Goal: Information Seeking & Learning: Find specific fact

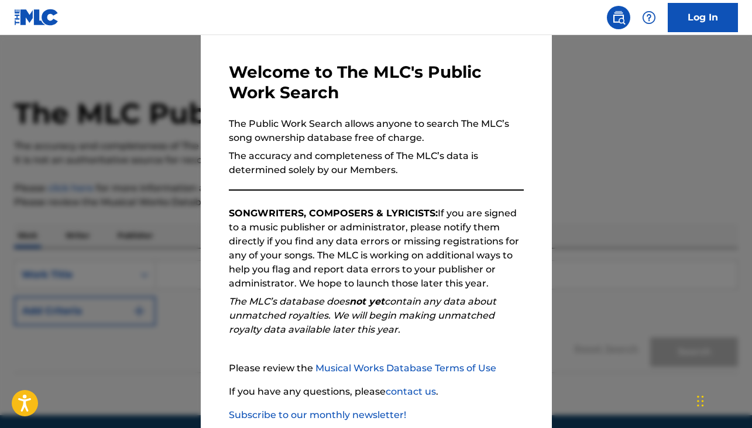
scroll to position [107, 0]
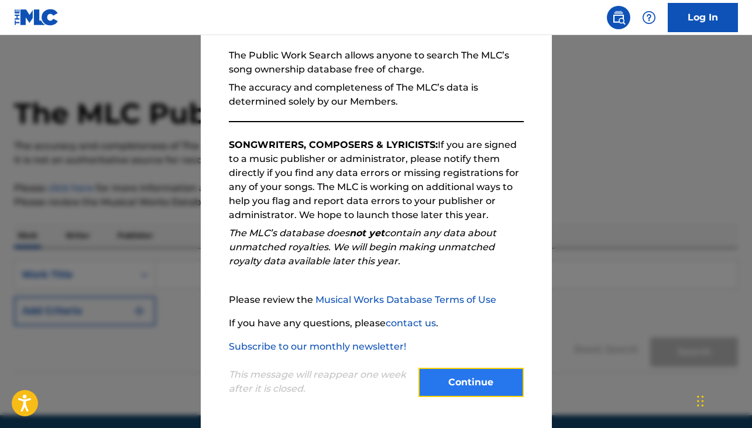
click at [469, 386] on button "Continue" at bounding box center [470, 382] width 105 height 29
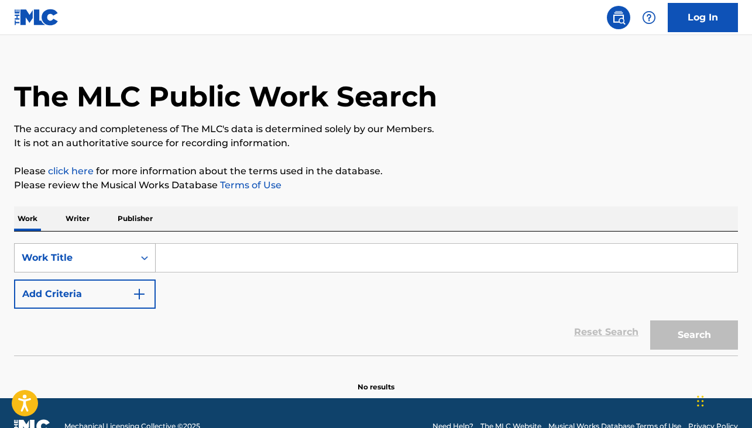
scroll to position [37, 0]
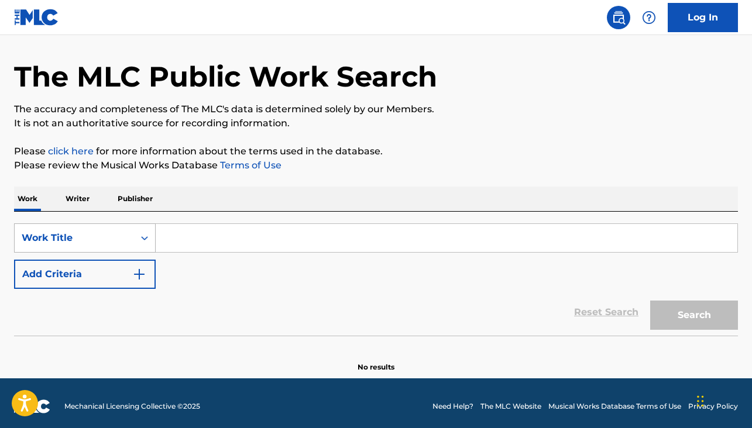
click at [88, 253] on div "Work Title" at bounding box center [85, 238] width 142 height 29
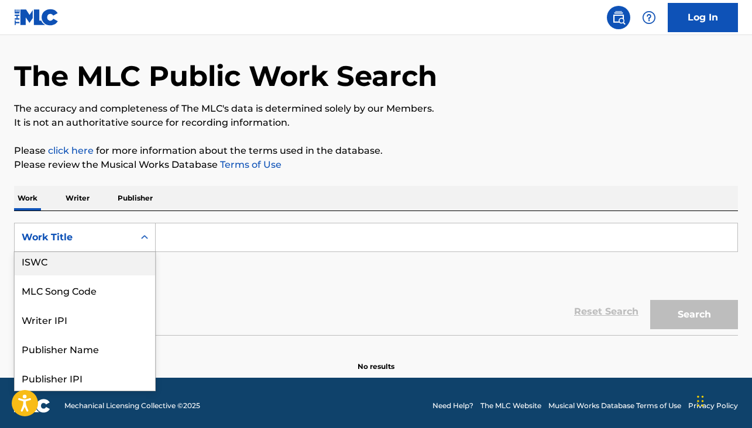
scroll to position [0, 0]
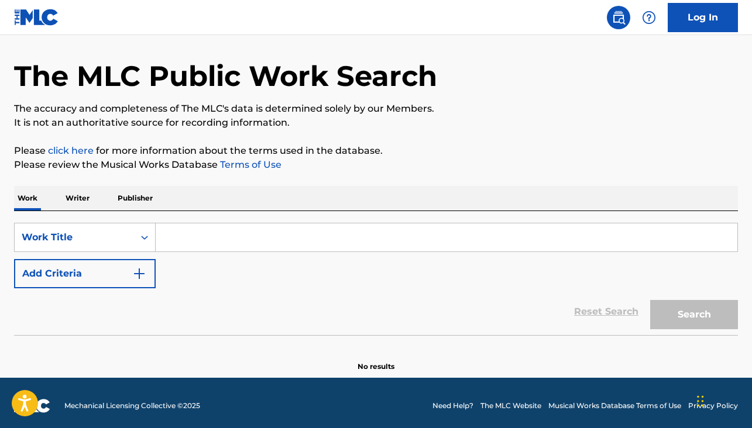
click at [74, 192] on p "Writer" at bounding box center [77, 198] width 31 height 25
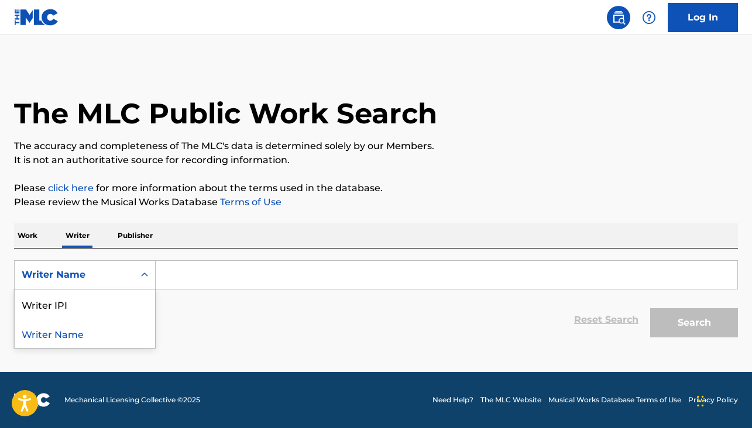
click at [97, 280] on div "Writer Name" at bounding box center [74, 275] width 105 height 14
click at [132, 234] on p "Publisher" at bounding box center [135, 236] width 42 height 25
click at [92, 239] on p "Writer" at bounding box center [77, 236] width 31 height 25
click at [41, 235] on div "Work Writer Publisher" at bounding box center [376, 236] width 724 height 25
click at [32, 235] on p "Work" at bounding box center [27, 236] width 27 height 25
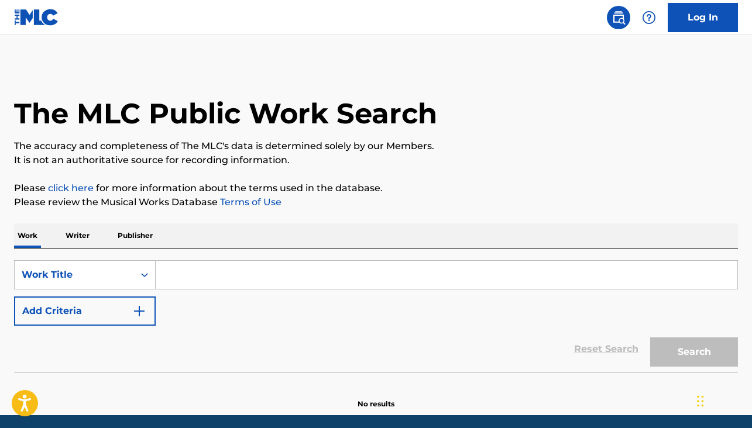
click at [185, 275] on input "Search Form" at bounding box center [447, 275] width 582 height 28
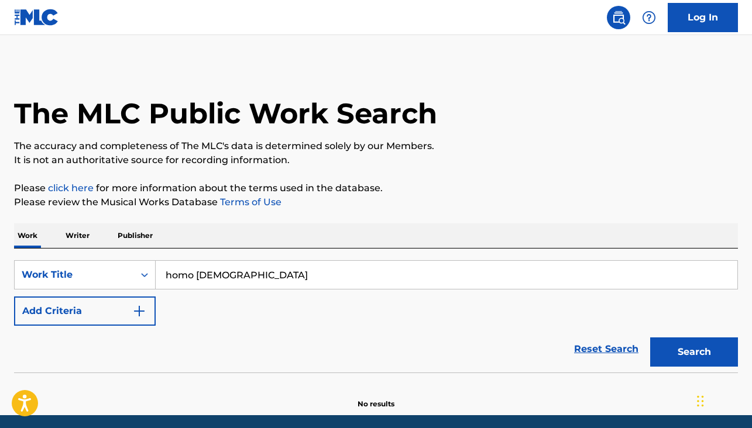
type input "homo [DEMOGRAPHIC_DATA]"
click at [650, 338] on button "Search" at bounding box center [694, 352] width 88 height 29
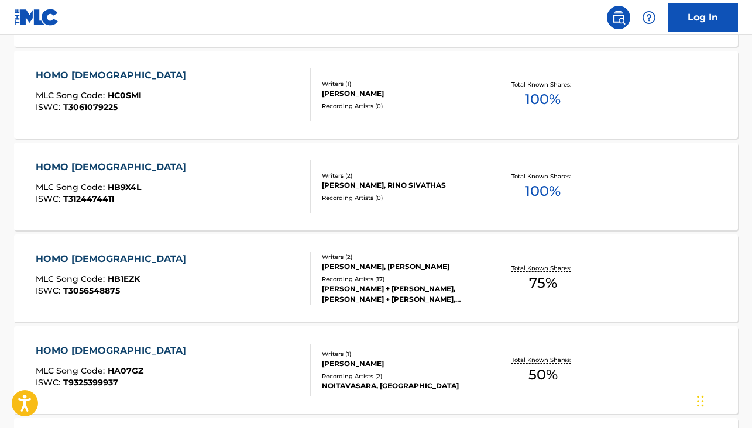
scroll to position [529, 0]
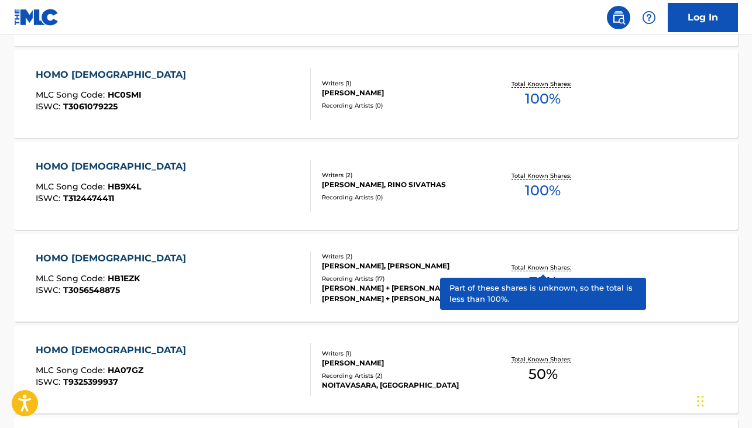
click at [552, 267] on p "Total Known Shares:" at bounding box center [542, 267] width 63 height 9
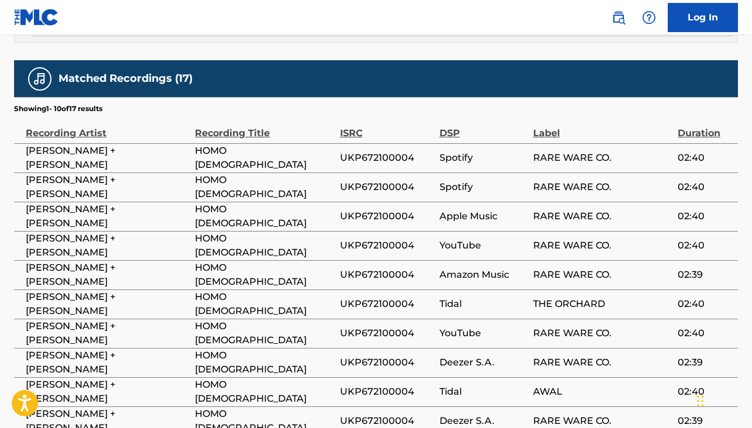
scroll to position [832, 0]
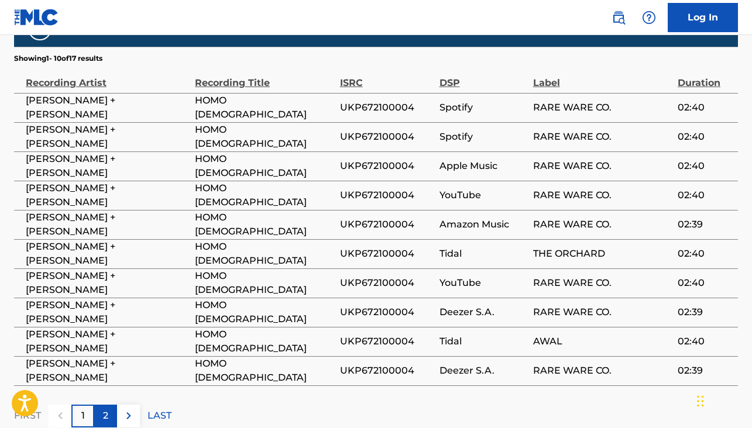
click at [106, 409] on p "2" at bounding box center [105, 416] width 5 height 14
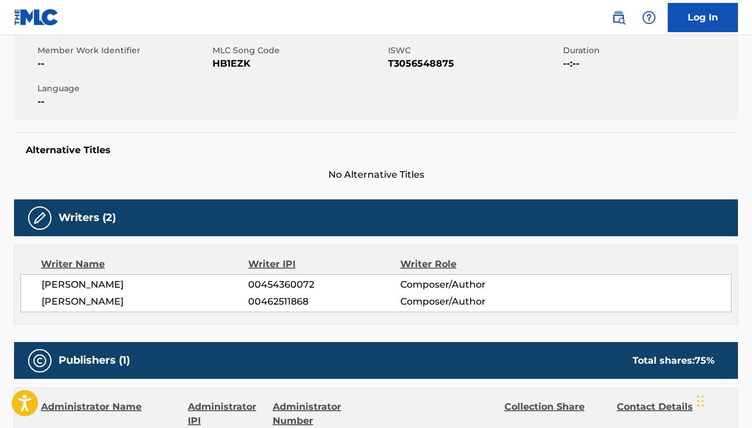
scroll to position [0, 0]
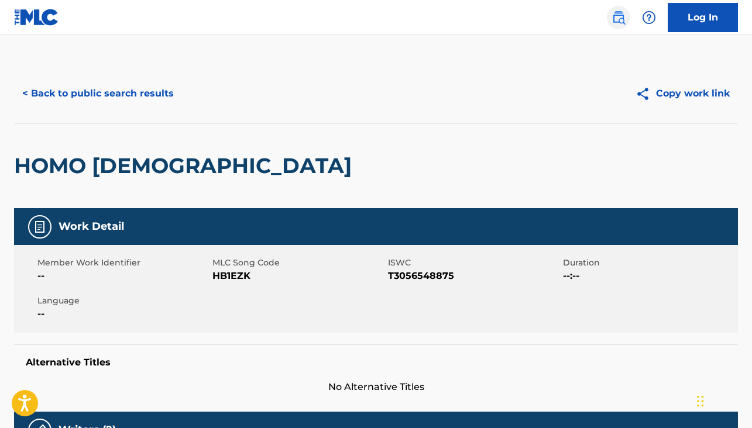
click at [613, 17] on img at bounding box center [619, 18] width 14 height 14
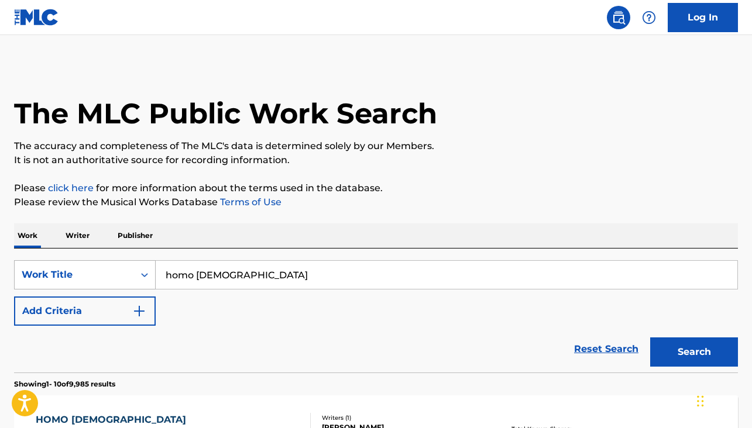
drag, startPoint x: 243, startPoint y: 282, endPoint x: 152, endPoint y: 267, distance: 92.5
click at [153, 268] on div "SearchWithCriteriab201b095-5157-4744-a7b3-c9ee9414c225 Work Title homo deus" at bounding box center [376, 274] width 724 height 29
type input "warum"
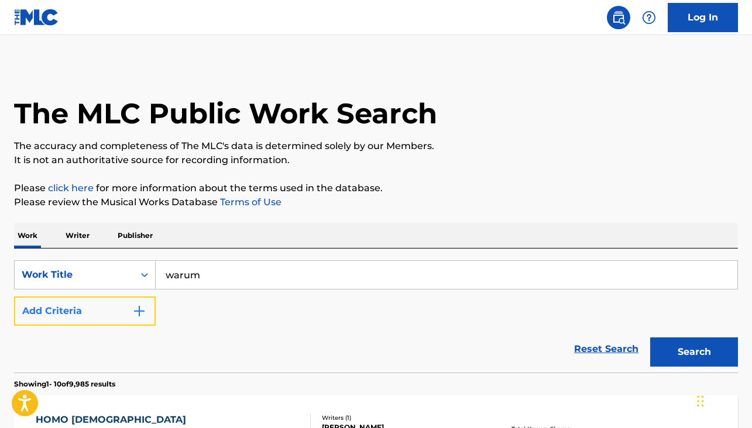
click at [105, 308] on button "Add Criteria" at bounding box center [85, 311] width 142 height 29
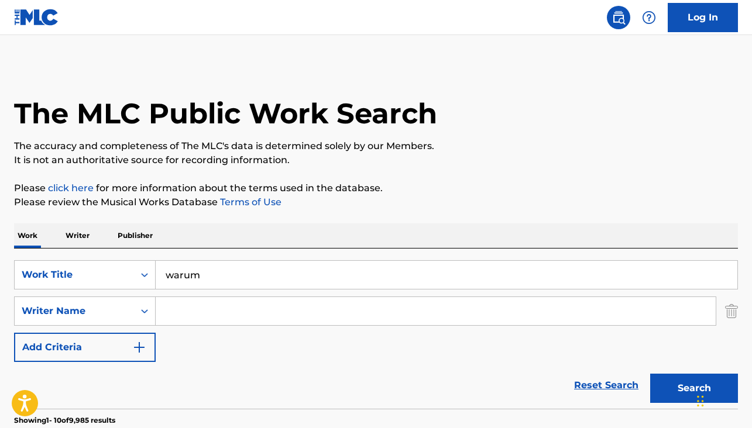
click at [174, 309] on input "Search Form" at bounding box center [436, 311] width 560 height 28
type input "felsmann"
click at [669, 380] on button "Search" at bounding box center [694, 388] width 88 height 29
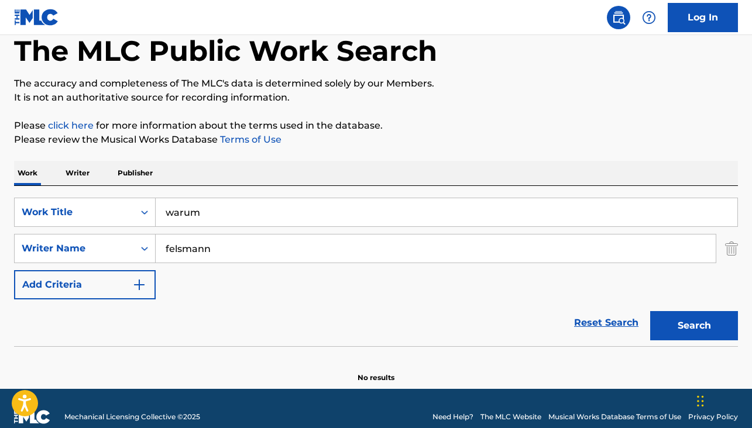
scroll to position [80, 0]
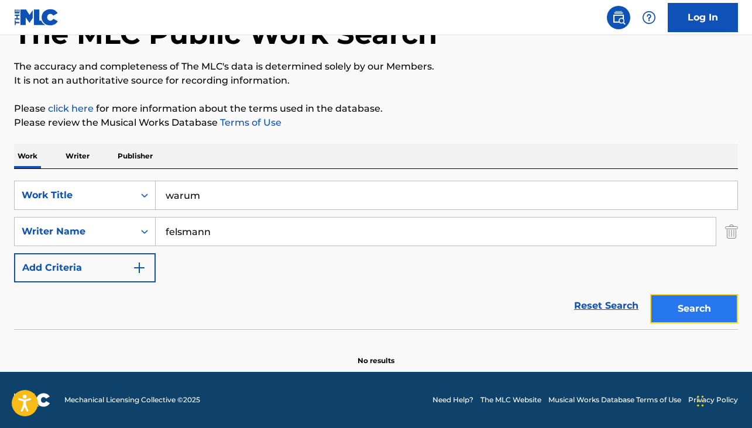
click at [673, 307] on button "Search" at bounding box center [694, 308] width 88 height 29
click at [189, 199] on input "warum" at bounding box center [447, 195] width 582 height 28
click at [686, 307] on button "Search" at bounding box center [694, 308] width 88 height 29
click at [180, 191] on input "neuzeit" at bounding box center [447, 195] width 582 height 28
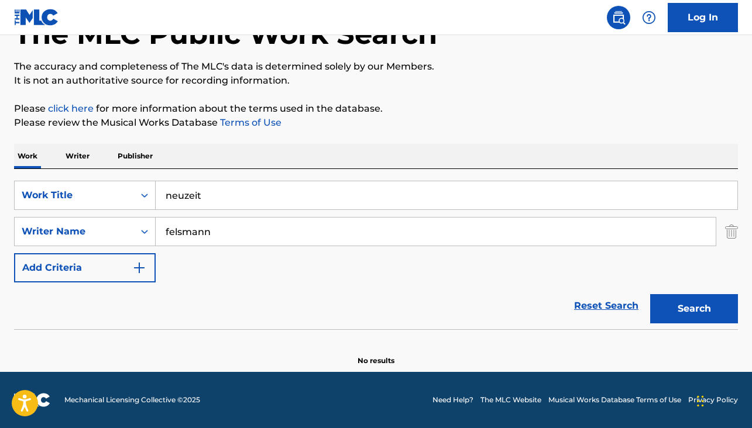
click at [180, 191] on input "neuzeit" at bounding box center [447, 195] width 582 height 28
click at [672, 307] on button "Search" at bounding box center [694, 308] width 88 height 29
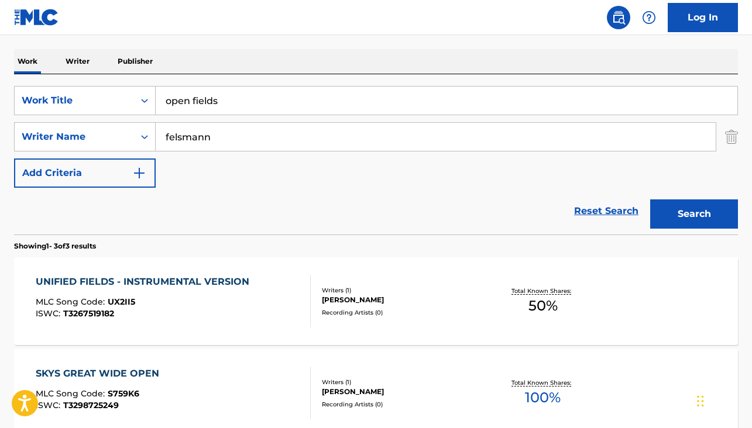
scroll to position [0, 0]
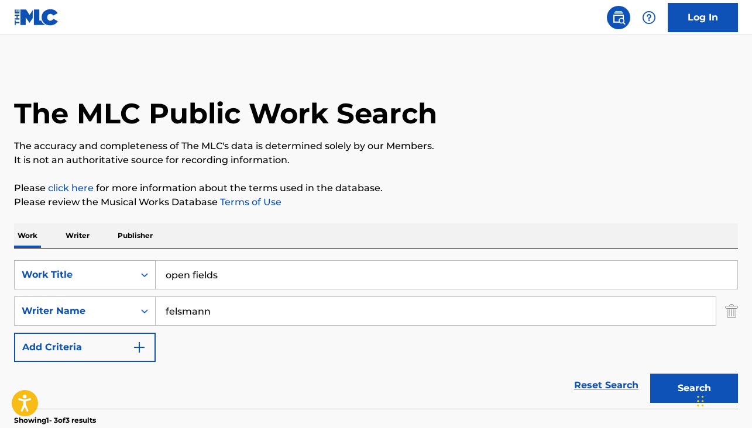
drag, startPoint x: 246, startPoint y: 275, endPoint x: 128, endPoint y: 273, distance: 118.2
click at [128, 273] on div "SearchWithCriteriab201b095-5157-4744-a7b3-c9ee9414c225 Work Title open fields" at bounding box center [376, 274] width 724 height 29
type input "levitation"
click at [650, 374] on button "Search" at bounding box center [694, 388] width 88 height 29
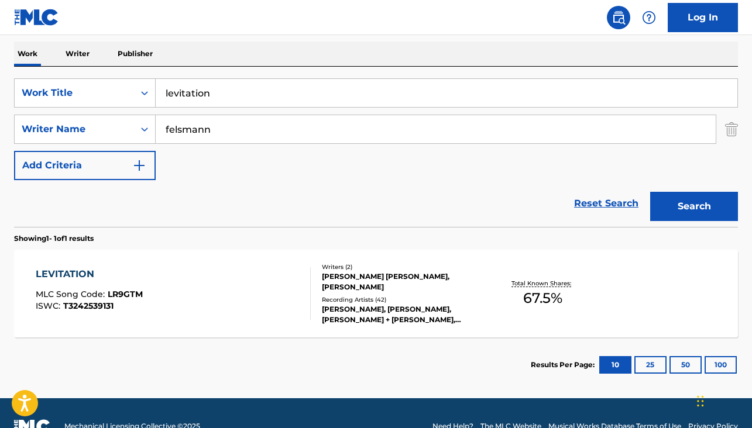
scroll to position [208, 0]
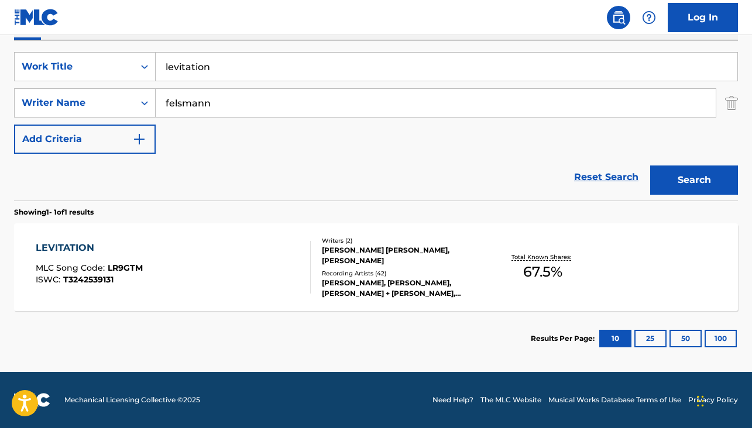
click at [348, 278] on div "[PERSON_NAME], [PERSON_NAME],[PERSON_NAME] + [PERSON_NAME], [PERSON_NAME],[PERS…" at bounding box center [402, 288] width 161 height 21
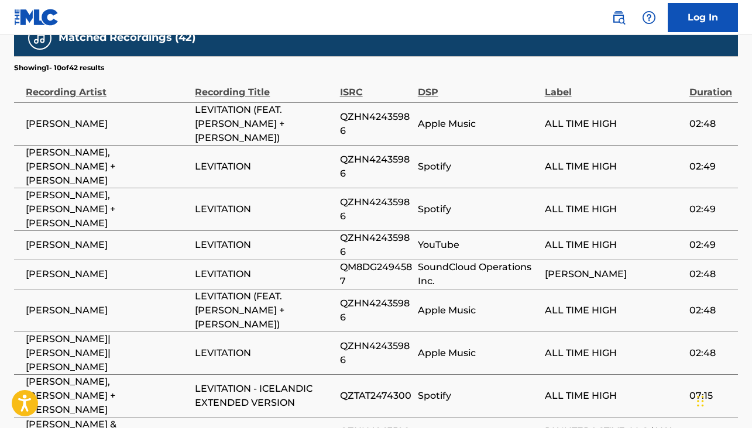
scroll to position [987, 0]
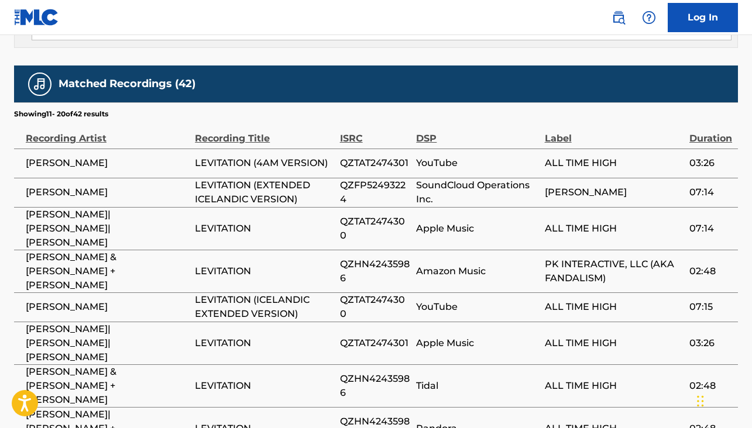
scroll to position [939, 0]
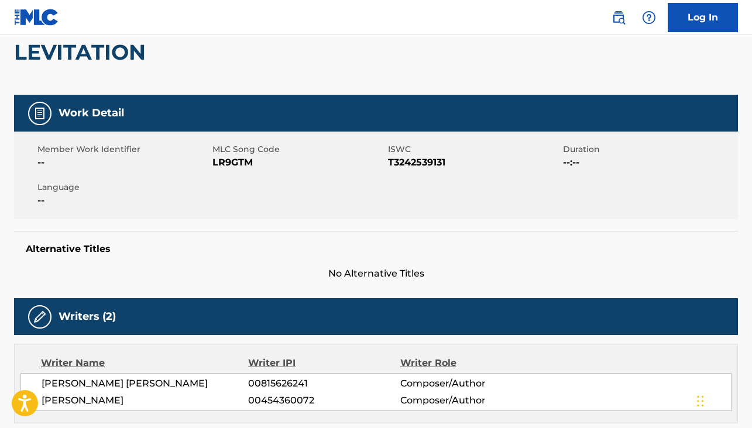
scroll to position [0, 0]
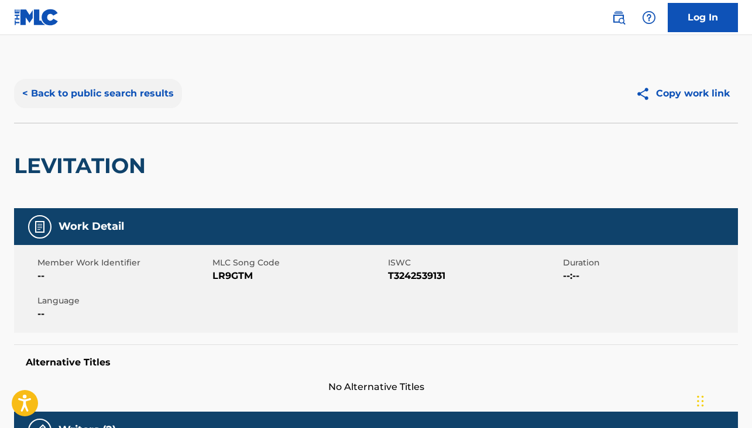
click at [43, 90] on button "< Back to public search results" at bounding box center [98, 93] width 168 height 29
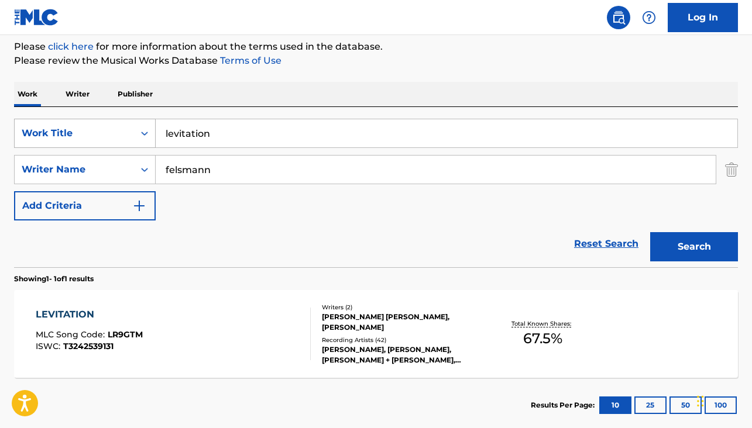
drag, startPoint x: 235, startPoint y: 138, endPoint x: 123, endPoint y: 133, distance: 112.5
click at [123, 133] on div "SearchWithCriteriab201b095-5157-4744-a7b3-c9ee9414c225 Work Title levitation" at bounding box center [376, 133] width 724 height 29
type input "october"
click at [650, 232] on button "Search" at bounding box center [694, 246] width 88 height 29
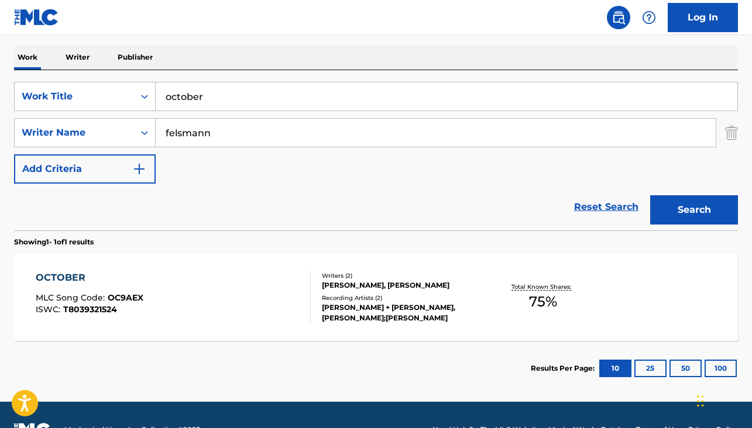
scroll to position [208, 0]
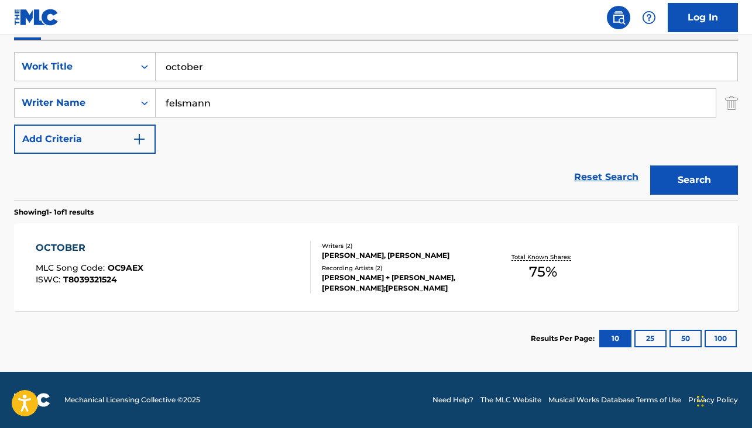
click at [70, 245] on div "OCTOBER" at bounding box center [90, 248] width 108 height 14
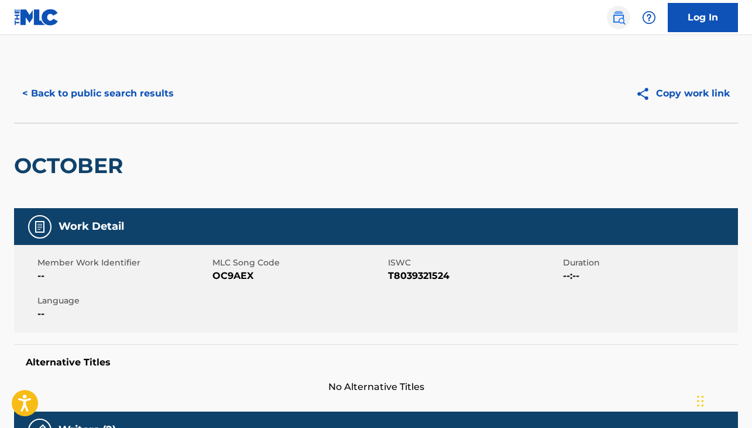
click at [613, 18] on img at bounding box center [619, 18] width 14 height 14
click at [46, 93] on button "< Back to public search results" at bounding box center [98, 93] width 168 height 29
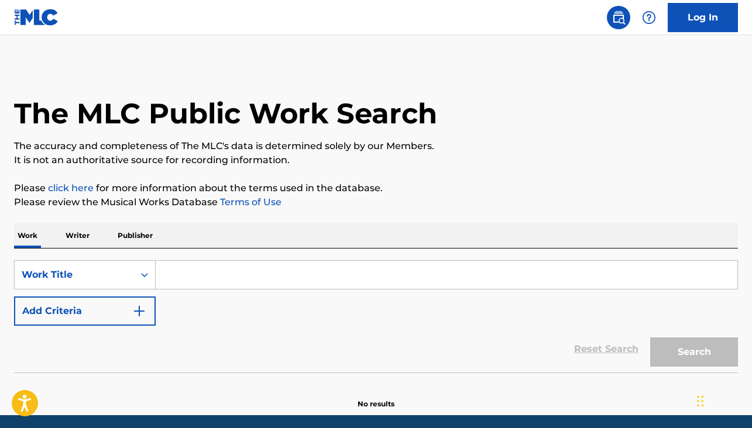
scroll to position [13, 0]
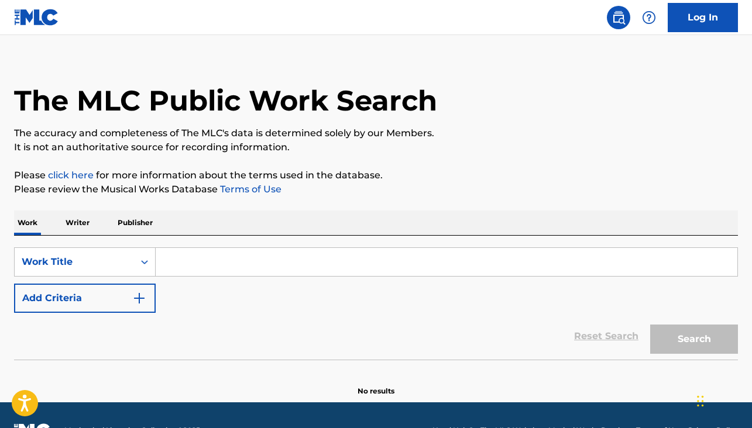
click at [45, 25] on img at bounding box center [36, 17] width 45 height 17
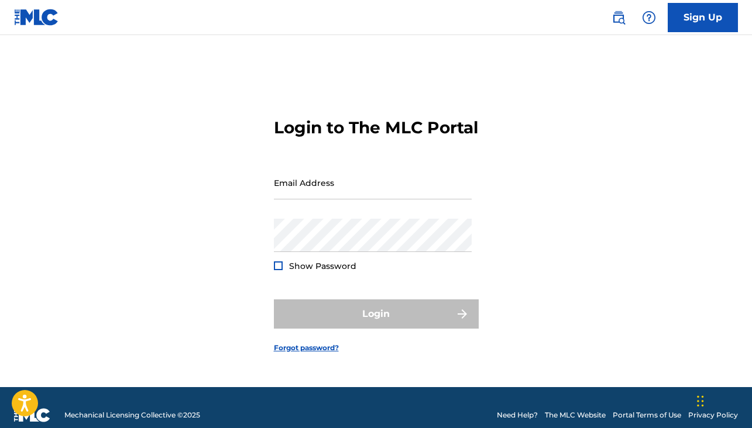
scroll to position [13, 0]
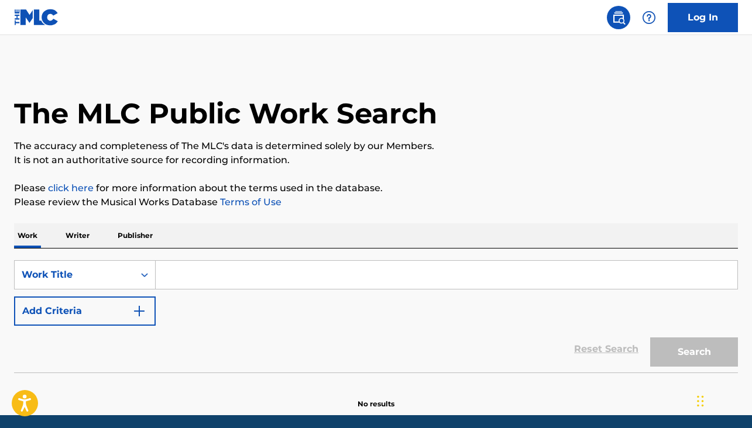
scroll to position [13, 0]
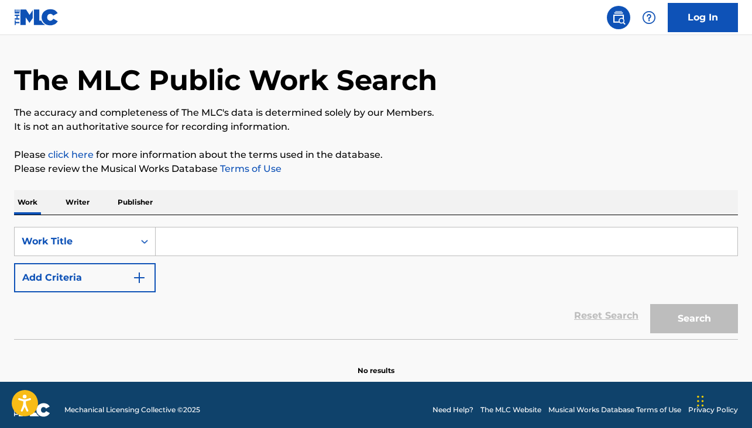
scroll to position [43, 0]
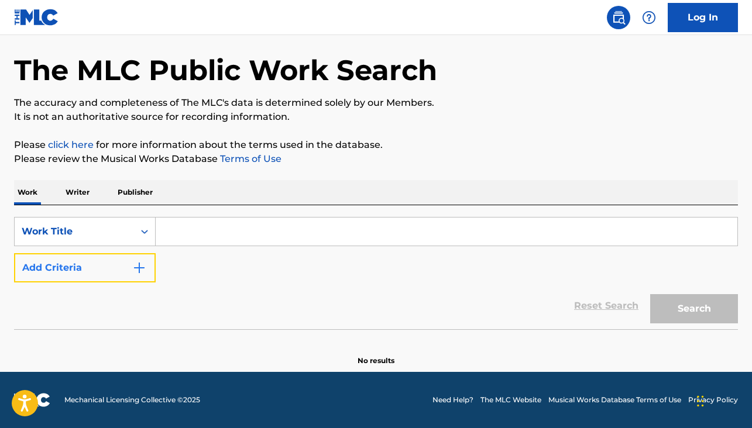
click at [84, 264] on button "Add Criteria" at bounding box center [85, 267] width 142 height 29
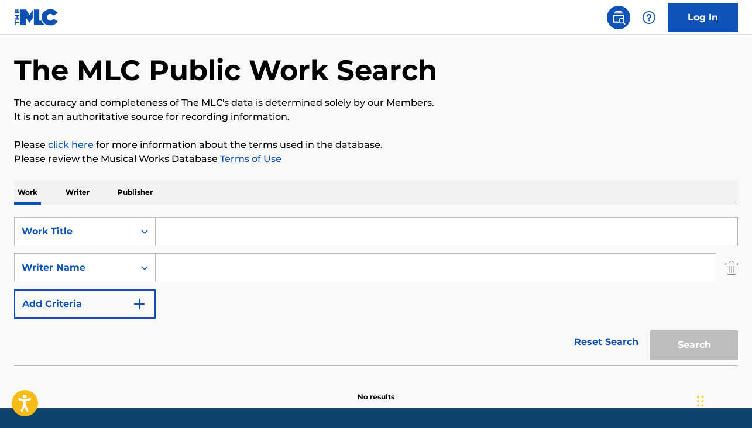
click at [211, 265] on input "Search Form" at bounding box center [436, 268] width 560 height 28
type input "felsmann"
click at [216, 225] on input "Search Form" at bounding box center [447, 232] width 582 height 28
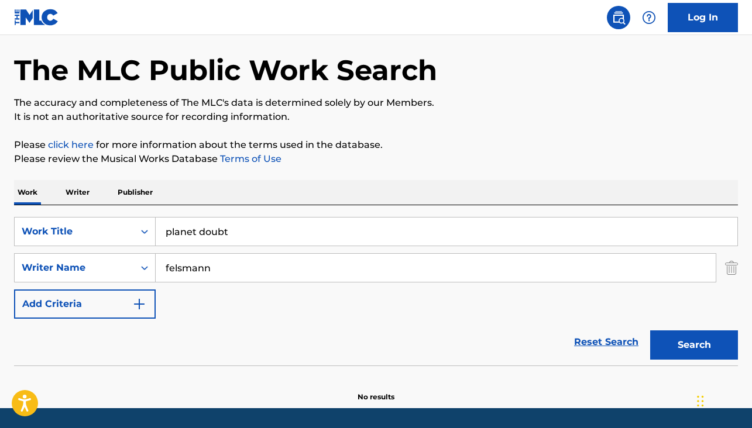
type input "planet doubt"
click at [650, 331] on button "Search" at bounding box center [694, 345] width 88 height 29
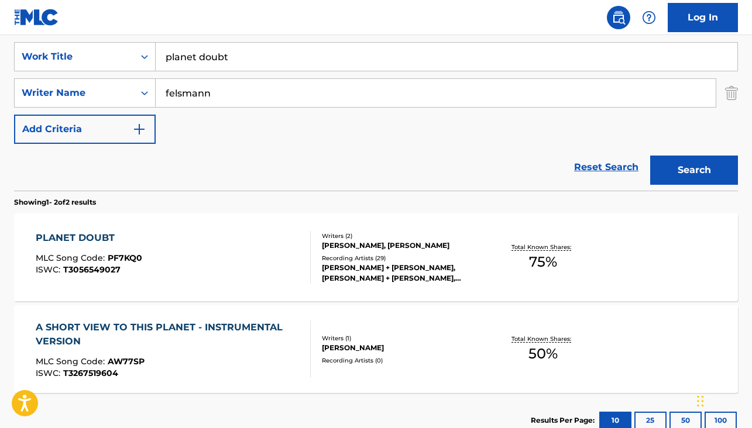
scroll to position [300, 0]
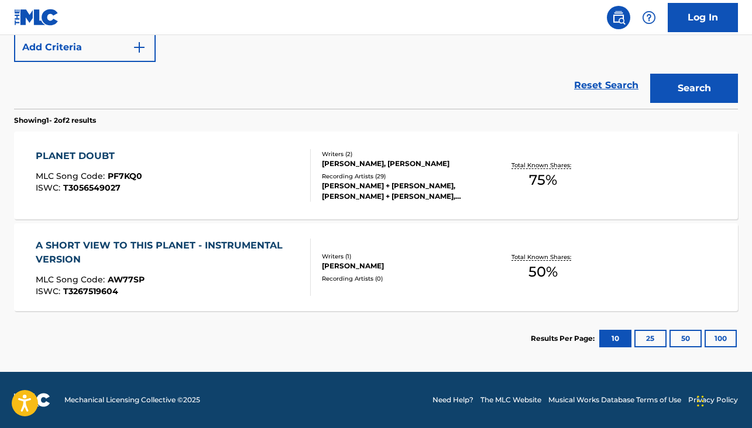
click at [89, 157] on div "PLANET DOUBT" at bounding box center [89, 156] width 107 height 14
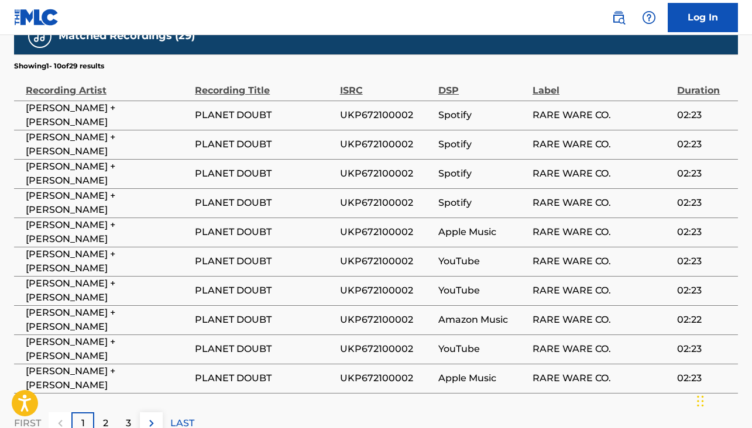
scroll to position [827, 0]
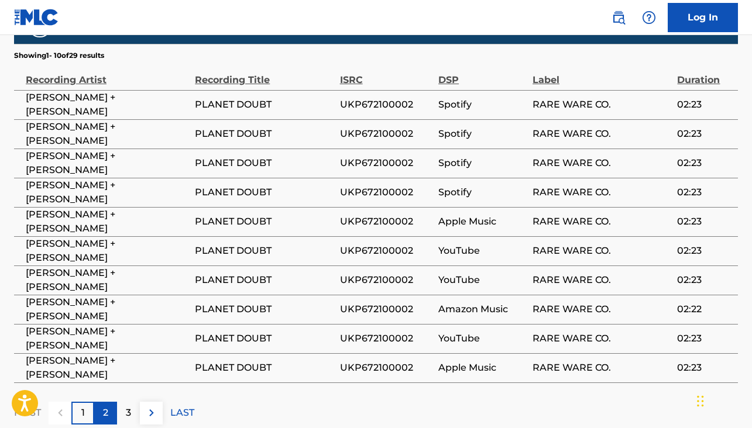
click at [105, 406] on p "2" at bounding box center [105, 413] width 5 height 14
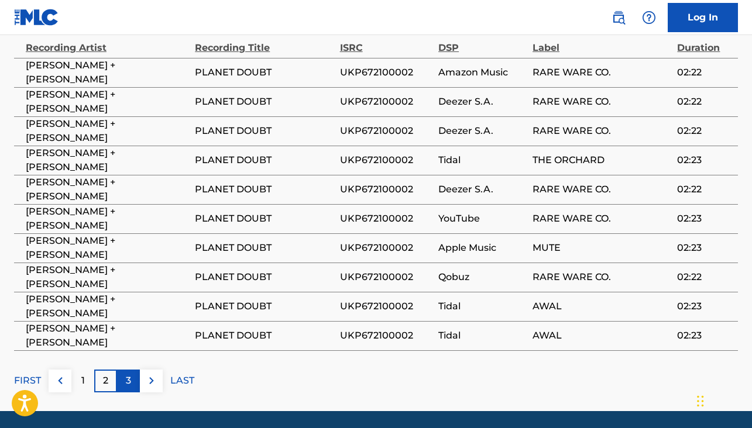
click at [128, 374] on p "3" at bounding box center [128, 381] width 5 height 14
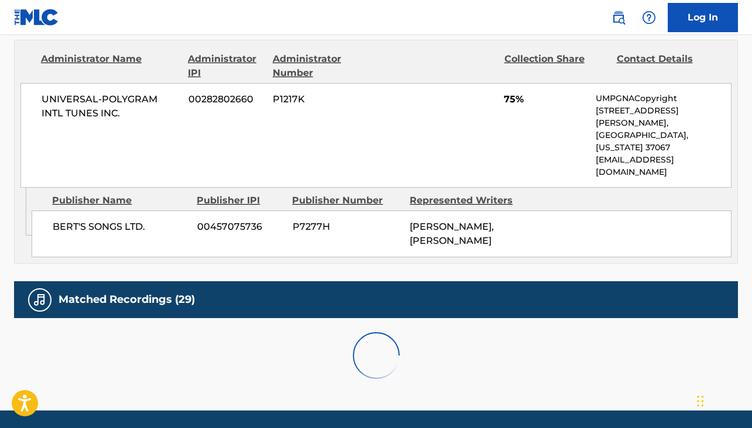
scroll to position [838, 0]
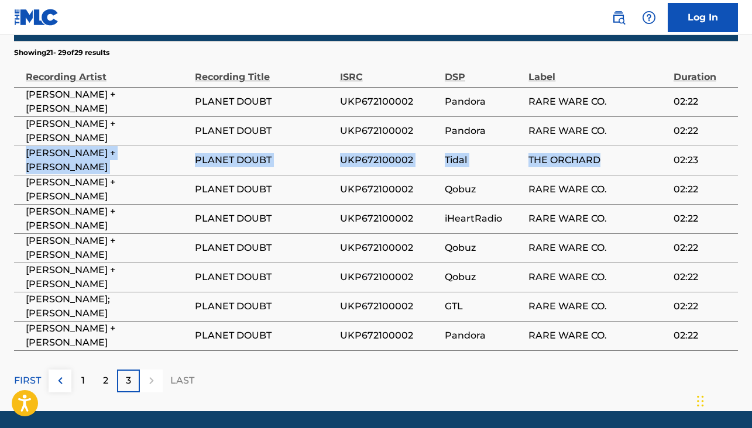
drag, startPoint x: 611, startPoint y: 117, endPoint x: 21, endPoint y: 116, distance: 589.9
click at [21, 146] on tr "FELSMANN + TILEY PLANET DOUBT UKP672100002 Tidal THE ORCHARD 02:23" at bounding box center [376, 160] width 724 height 29
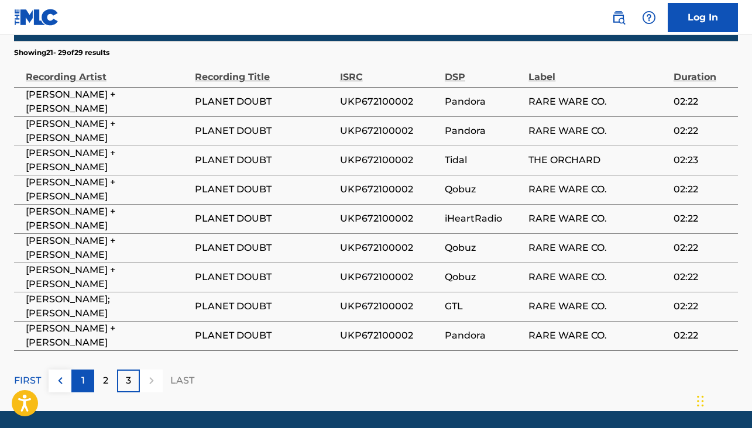
click at [88, 370] on div "1" at bounding box center [82, 381] width 23 height 23
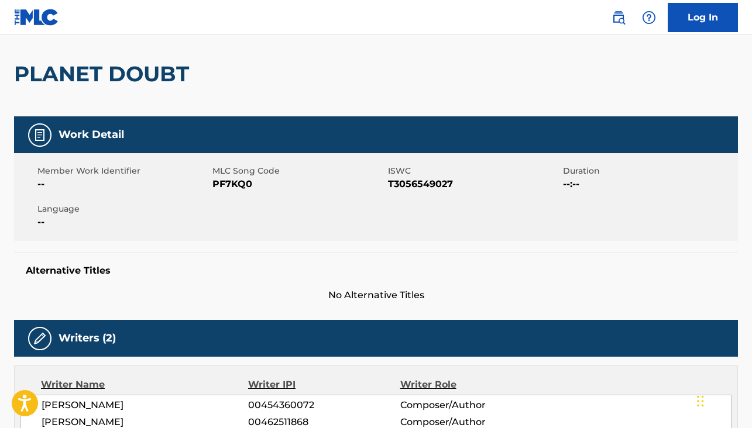
scroll to position [0, 0]
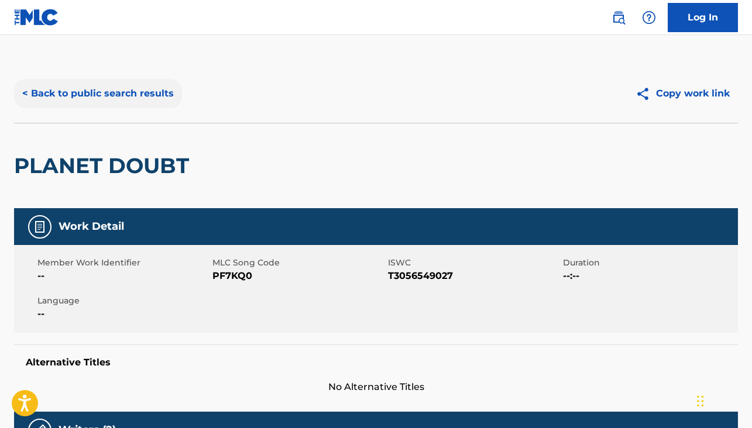
click at [31, 93] on button "< Back to public search results" at bounding box center [98, 93] width 168 height 29
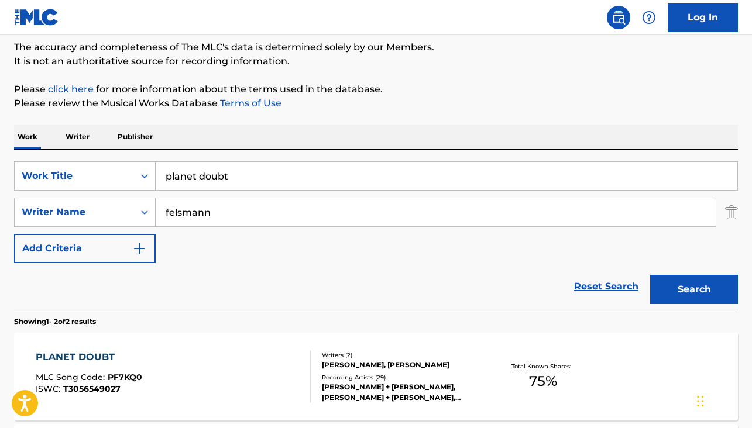
scroll to position [98, 0]
drag, startPoint x: 240, startPoint y: 185, endPoint x: 147, endPoint y: 171, distance: 93.4
click at [147, 172] on div "SearchWithCriteria074cda08-5c37-47cd-8c7f-b0f0022e6968 Work Title planet doubt" at bounding box center [376, 176] width 724 height 29
click at [82, 135] on p "Writer" at bounding box center [77, 137] width 31 height 25
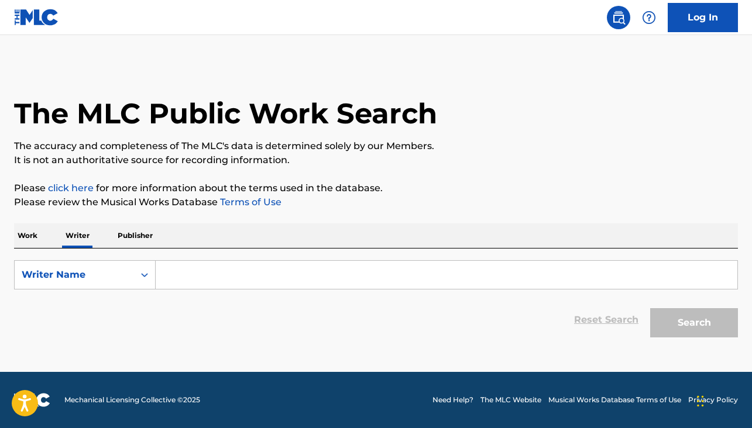
click at [131, 242] on p "Publisher" at bounding box center [135, 236] width 42 height 25
click at [29, 236] on p "Work" at bounding box center [27, 236] width 27 height 25
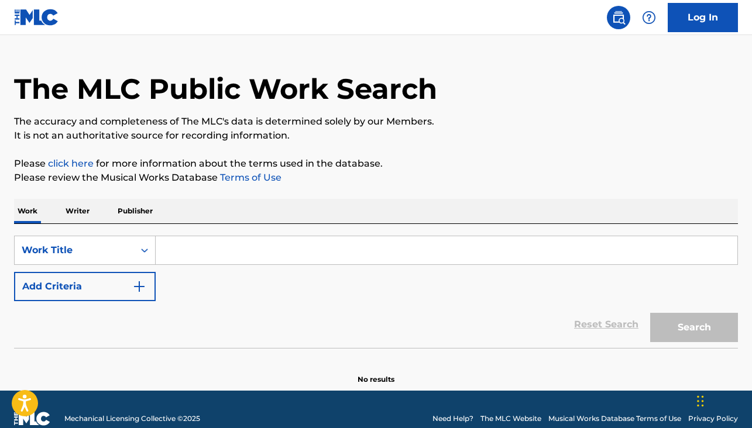
scroll to position [43, 0]
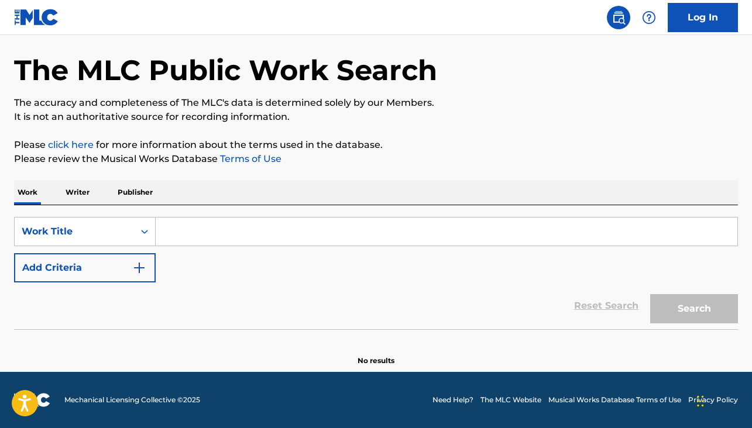
click at [80, 191] on p "Writer" at bounding box center [77, 192] width 31 height 25
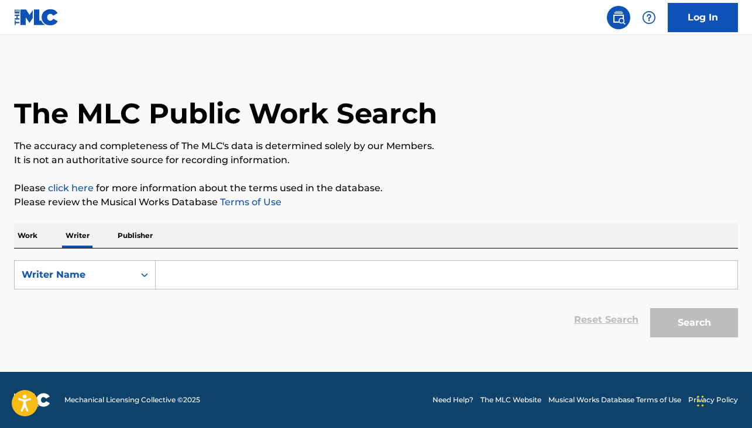
click at [32, 239] on p "Work" at bounding box center [27, 236] width 27 height 25
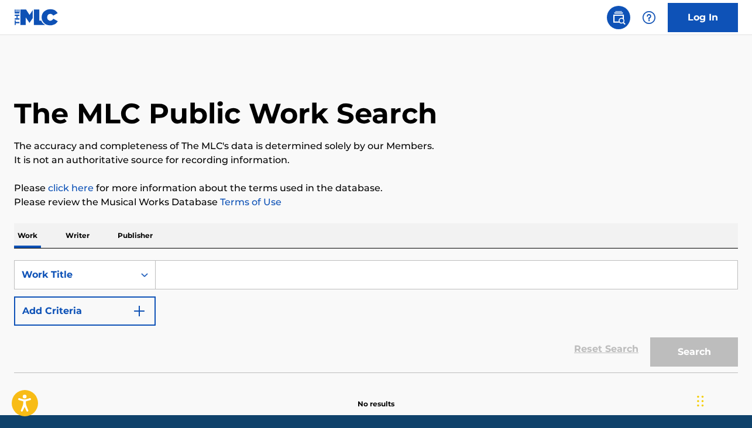
scroll to position [43, 0]
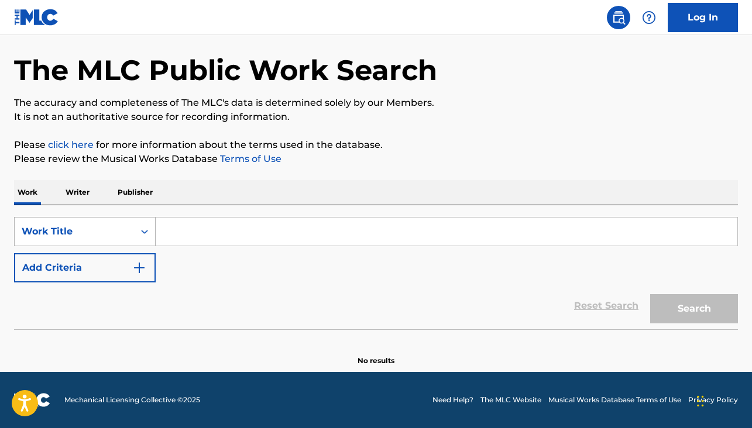
click at [91, 232] on div "Work Title" at bounding box center [74, 232] width 105 height 14
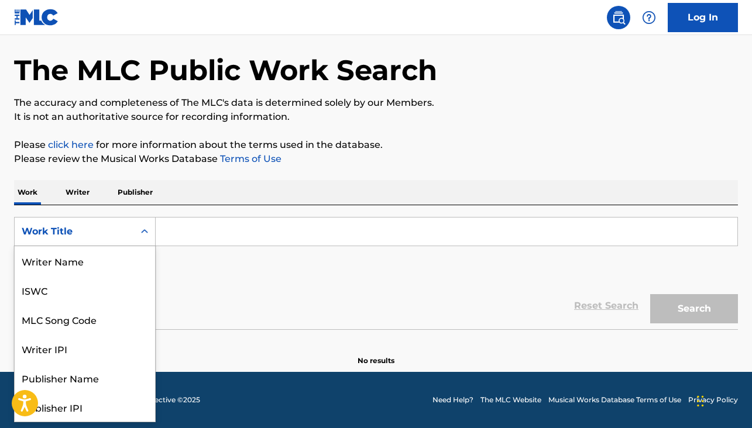
scroll to position [59, 0]
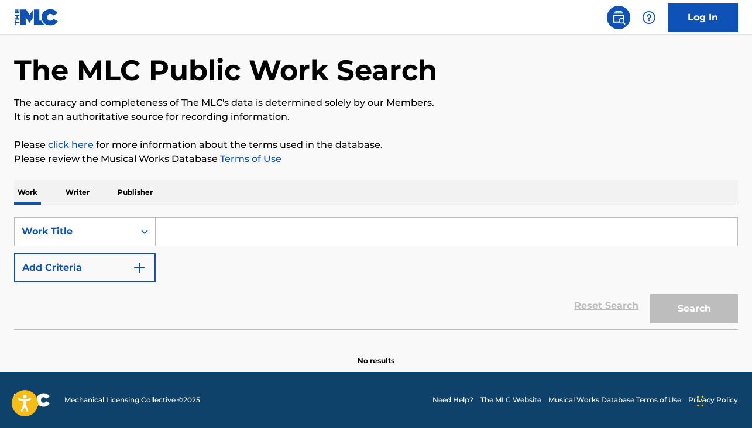
click at [229, 174] on div "The MLC Public Work Search The accuracy and completeness of The MLC's data is d…" at bounding box center [376, 193] width 752 height 345
click at [27, 13] on img at bounding box center [36, 17] width 45 height 17
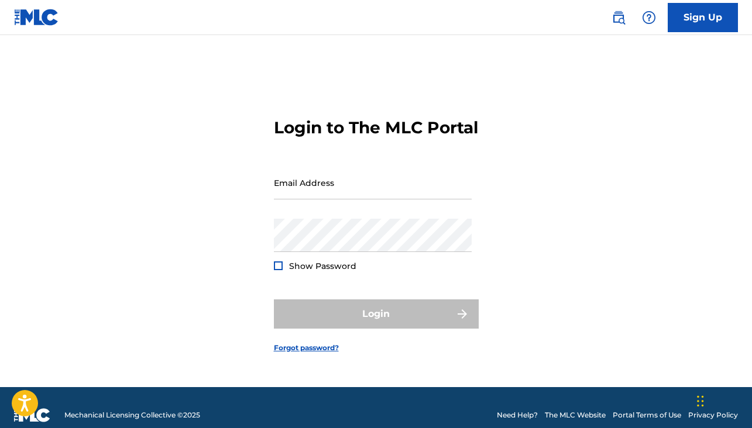
scroll to position [13, 0]
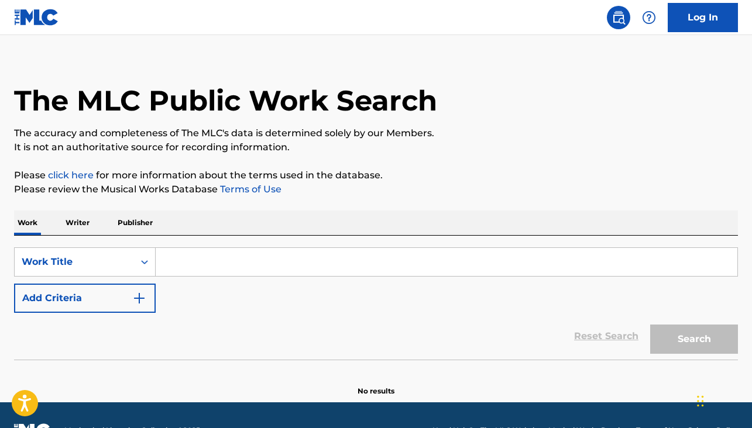
click at [204, 273] on input "Search Form" at bounding box center [447, 262] width 582 height 28
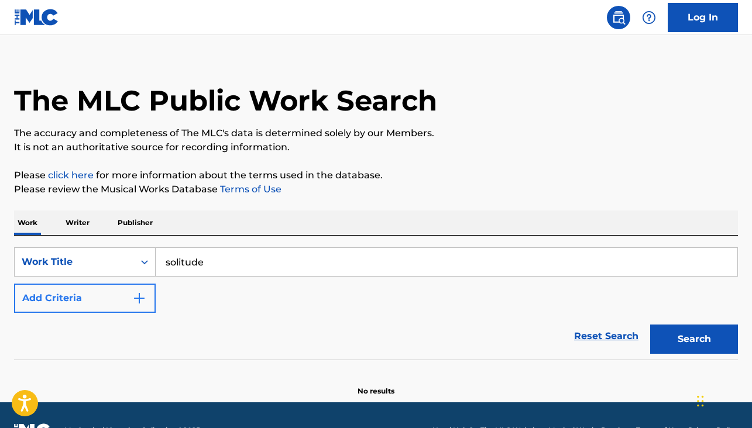
type input "solitude"
click at [48, 303] on button "Add Criteria" at bounding box center [85, 298] width 142 height 29
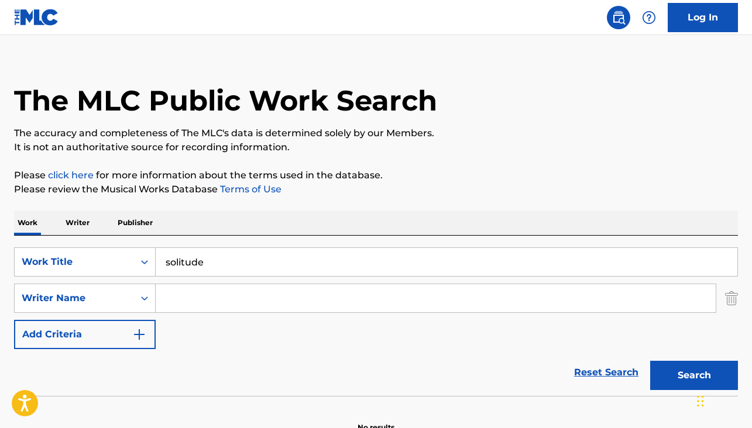
click at [195, 304] on input "Search Form" at bounding box center [436, 298] width 560 height 28
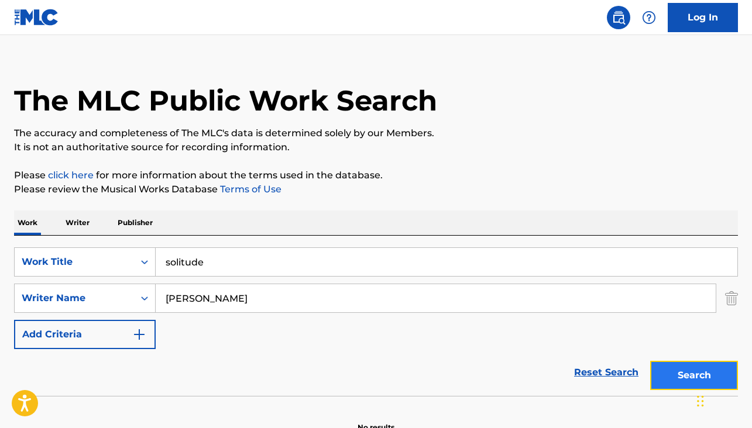
click at [693, 373] on button "Search" at bounding box center [694, 375] width 88 height 29
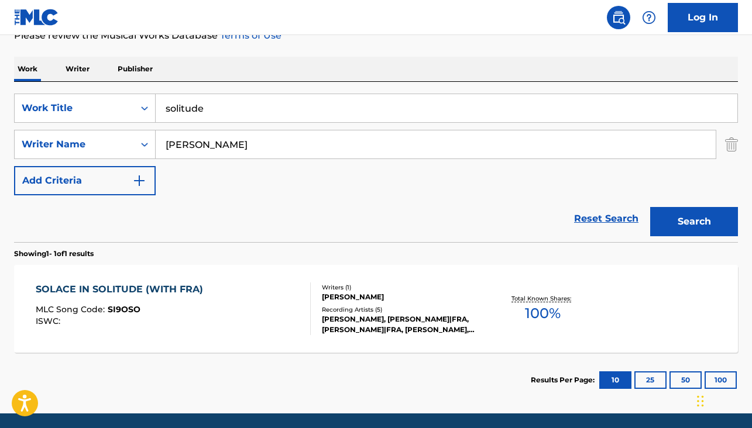
scroll to position [156, 0]
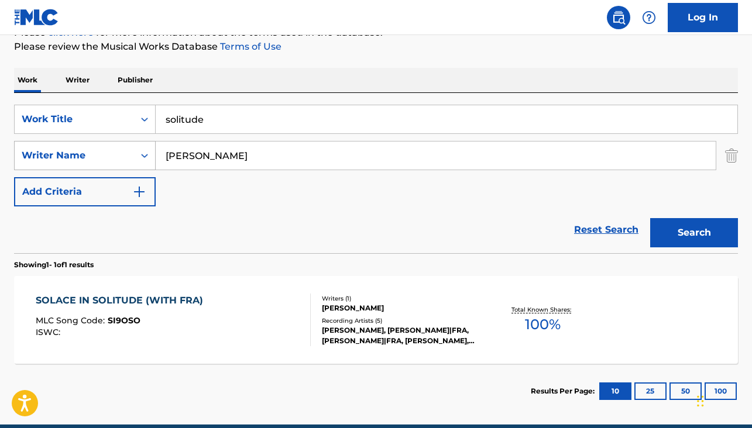
drag, startPoint x: 235, startPoint y: 159, endPoint x: 152, endPoint y: 153, distance: 83.3
click at [152, 153] on div "SearchWithCriteriacd13b84e-ef20-4376-8234-84b52a01eca7 Writer Name gonzales" at bounding box center [376, 155] width 724 height 29
paste input "Gonzalez"
type input "Gonzalez"
click at [708, 243] on button "Search" at bounding box center [694, 232] width 88 height 29
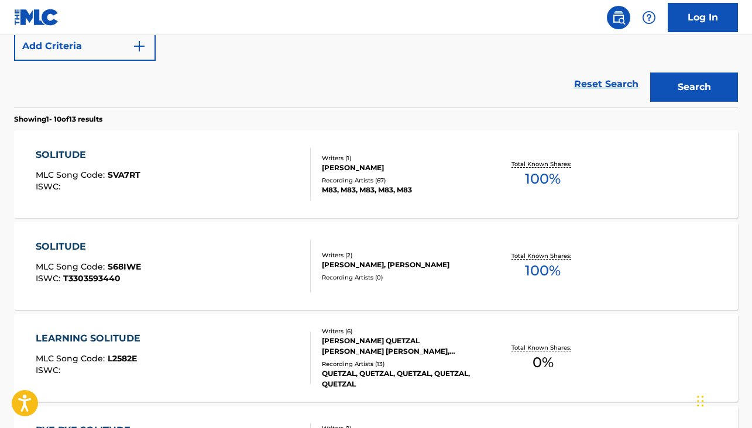
scroll to position [298, 0]
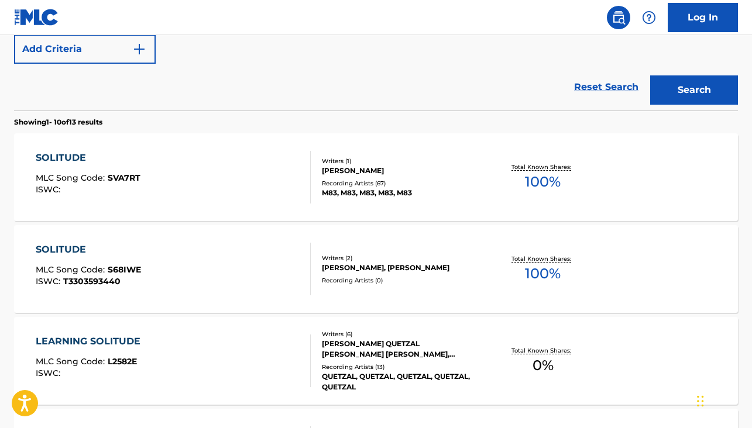
click at [71, 156] on div "SOLITUDE" at bounding box center [88, 158] width 105 height 14
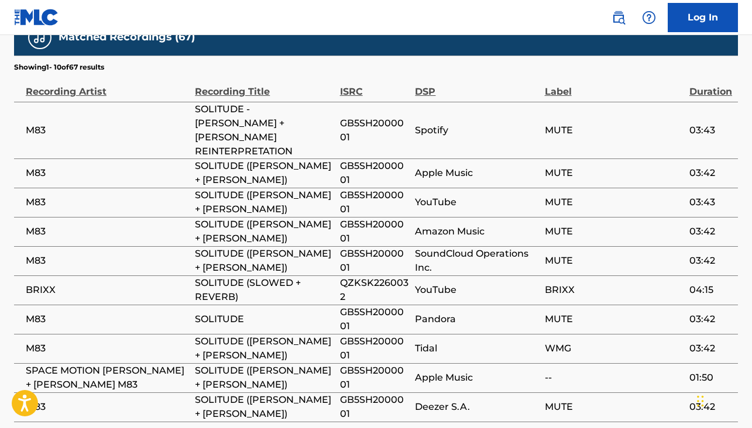
scroll to position [898, 0]
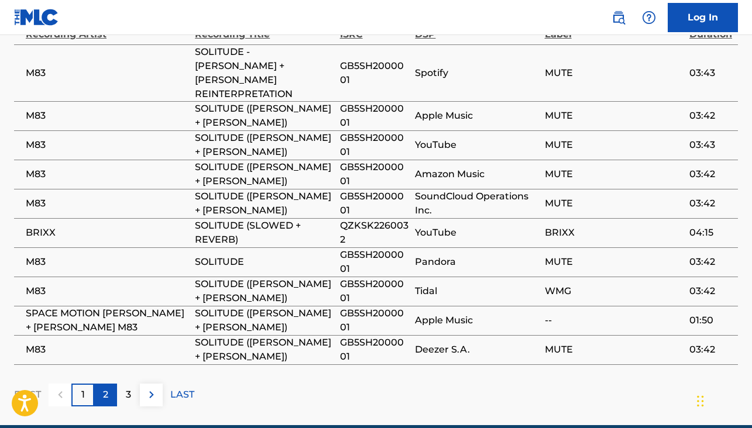
click at [109, 384] on div "2" at bounding box center [105, 395] width 23 height 23
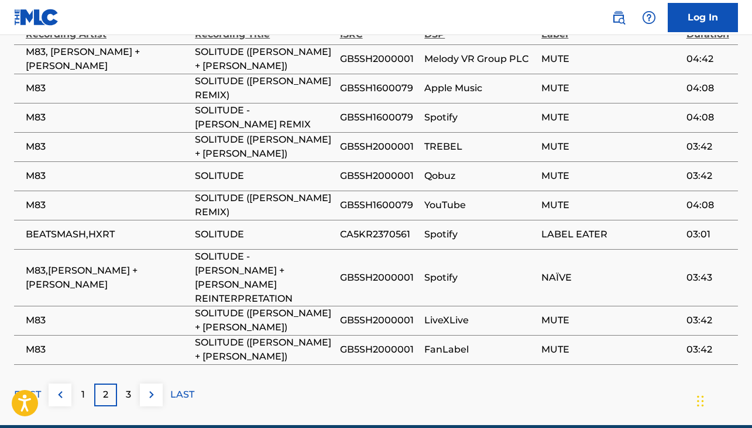
click at [192, 220] on td "BEATSMASH,HXRT" at bounding box center [104, 234] width 181 height 29
click at [122, 384] on div "3" at bounding box center [128, 395] width 23 height 23
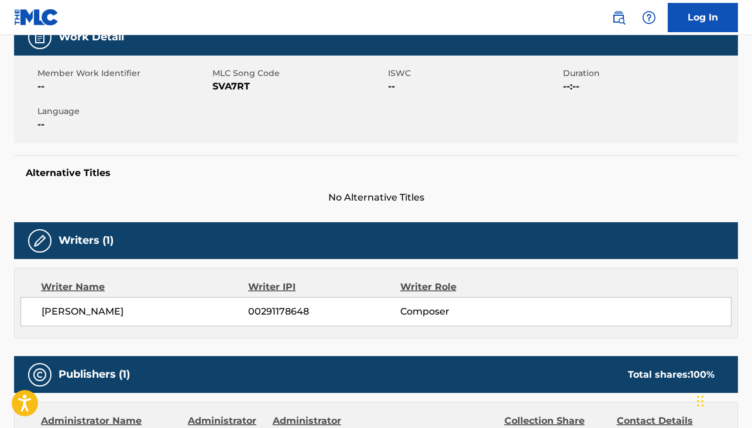
scroll to position [0, 0]
